Goal: Find contact information: Find contact information

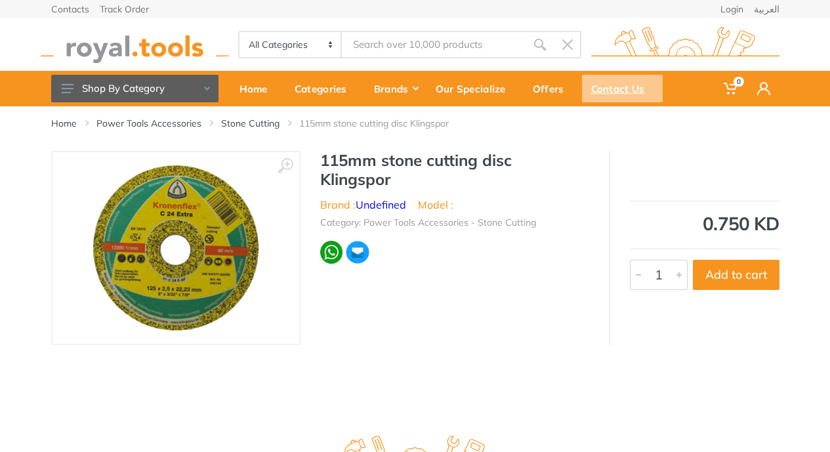
click at [624, 86] on div "Contact Us" at bounding box center [622, 89] width 81 height 28
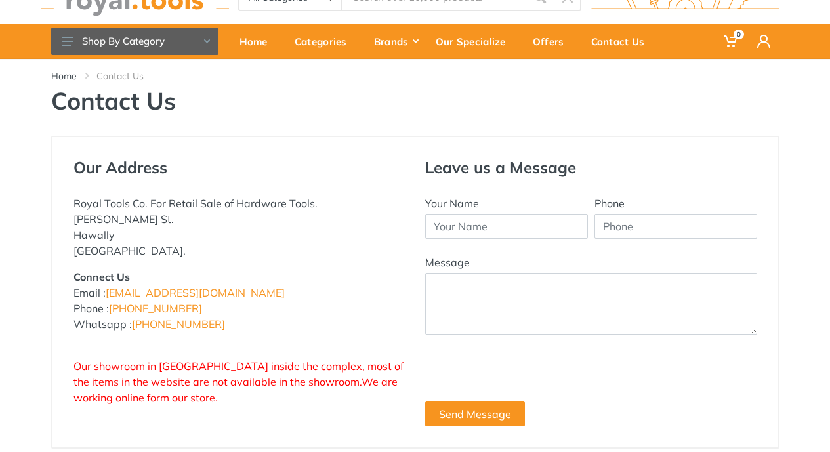
scroll to position [45, 0]
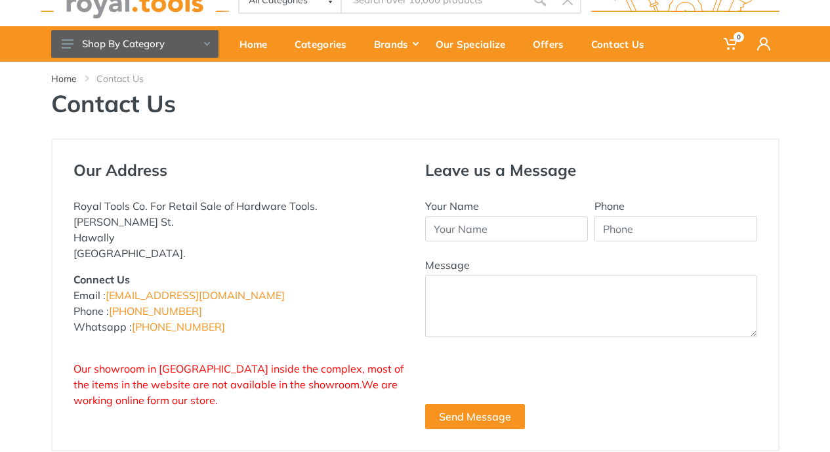
drag, startPoint x: 73, startPoint y: 203, endPoint x: 235, endPoint y: 247, distance: 167.1
click at [235, 247] on p "Royal Tools Co. For Retail Sale of Hardware Tools. [PERSON_NAME] St. Hawally [G…" at bounding box center [239, 229] width 332 height 63
copy p "Royal Tools Co. For Retail Sale of Hardware Tools. [PERSON_NAME] St. Hawally [G…"
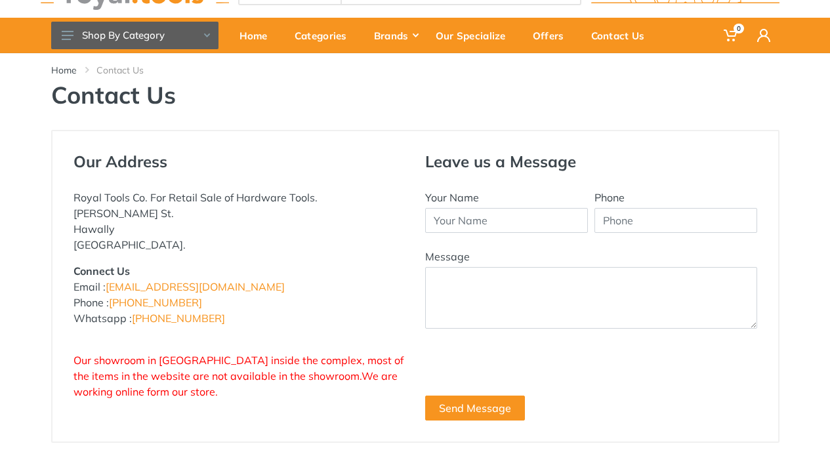
scroll to position [25, 0]
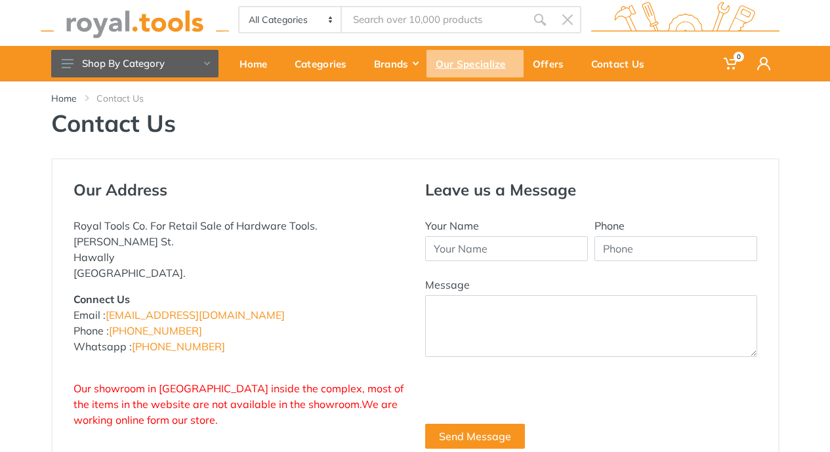
click at [479, 63] on div "Our Specialize" at bounding box center [474, 64] width 97 height 28
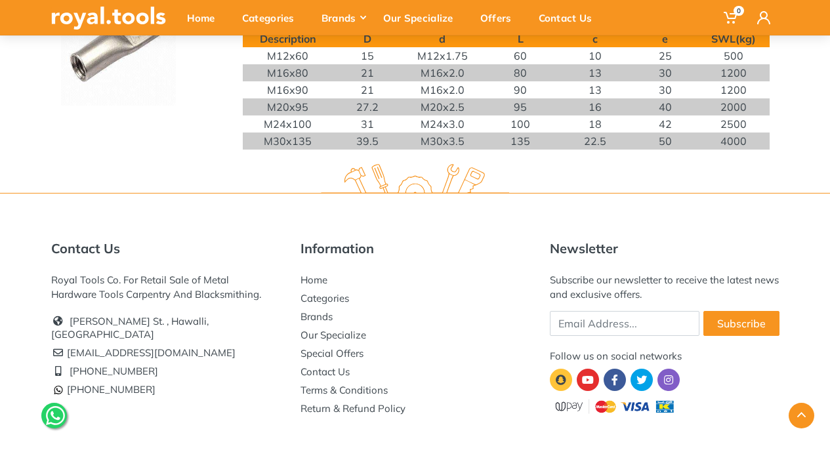
scroll to position [1138, 0]
